Goal: Use online tool/utility

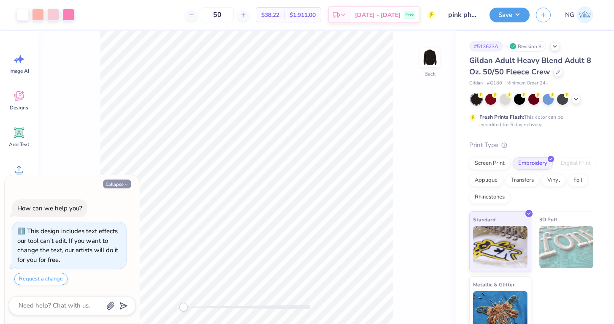
click at [117, 182] on button "Collapse" at bounding box center [117, 183] width 28 height 9
type textarea "x"
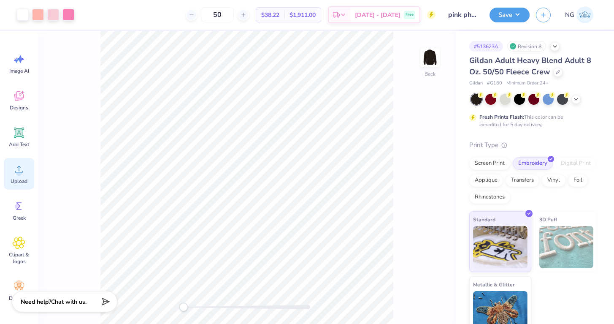
click at [17, 172] on circle at bounding box center [19, 173] width 6 height 6
click at [16, 161] on div "Upload" at bounding box center [19, 174] width 30 height 32
click at [19, 168] on icon at bounding box center [19, 169] width 8 height 7
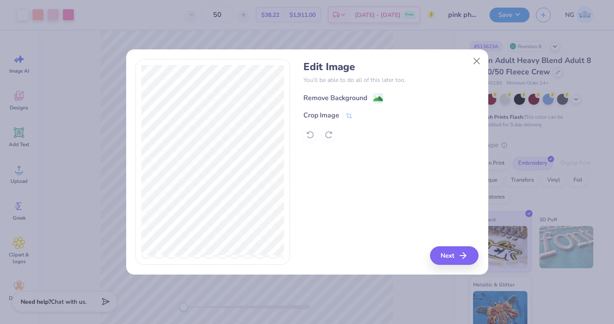
click at [339, 99] on div "Remove Background" at bounding box center [336, 98] width 64 height 10
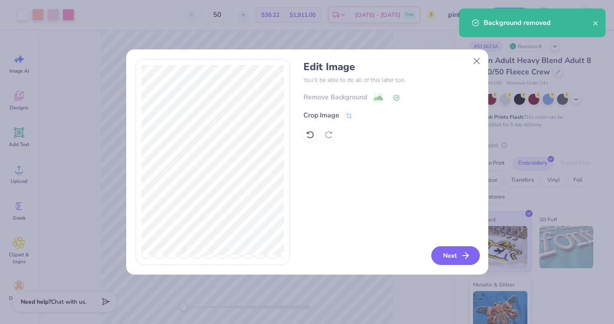
click at [452, 252] on button "Next" at bounding box center [455, 255] width 49 height 19
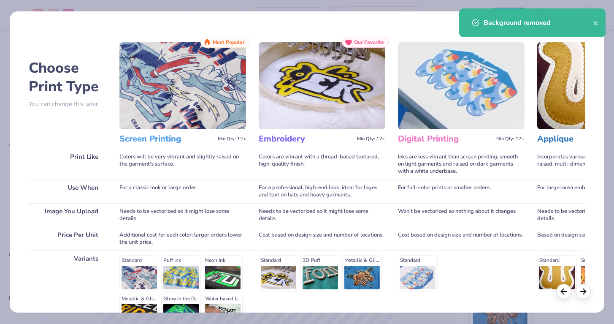
scroll to position [97, 0]
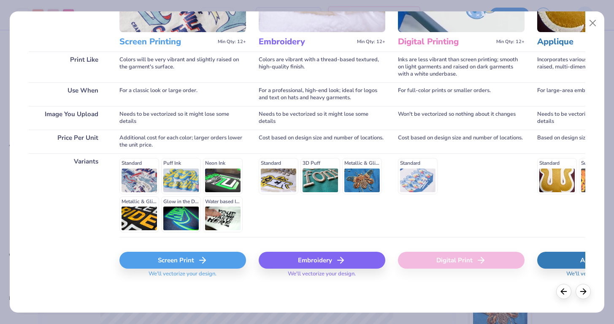
click at [313, 260] on div "Embroidery" at bounding box center [322, 260] width 127 height 17
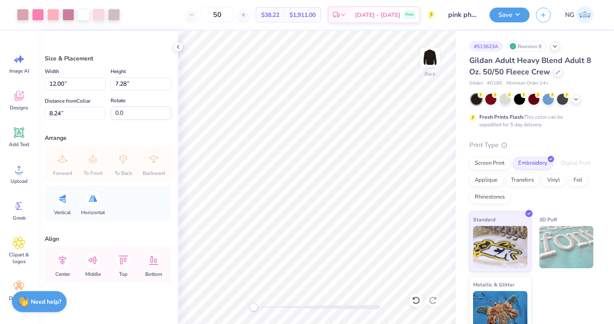
type input "6.43"
type input "3.90"
type input "11.61"
type input "8.01"
type input "4.86"
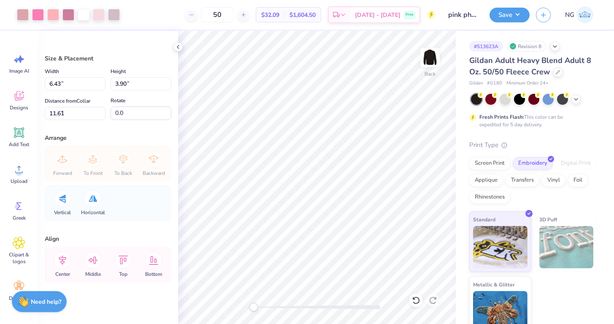
type input "3.00"
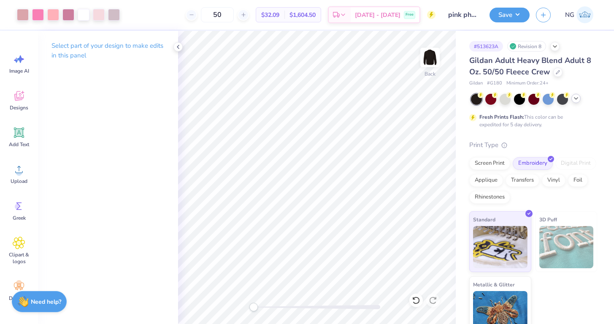
click at [574, 99] on icon at bounding box center [576, 98] width 7 height 7
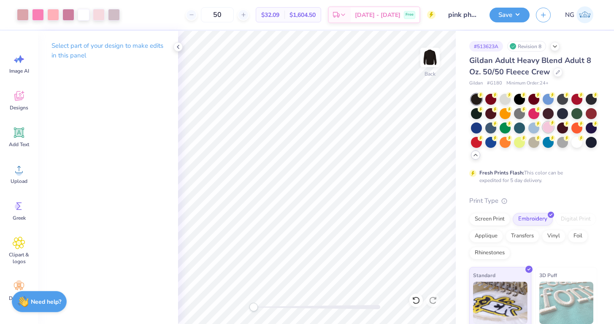
click at [551, 125] on icon at bounding box center [553, 123] width 6 height 6
